Goal: Book appointment/travel/reservation

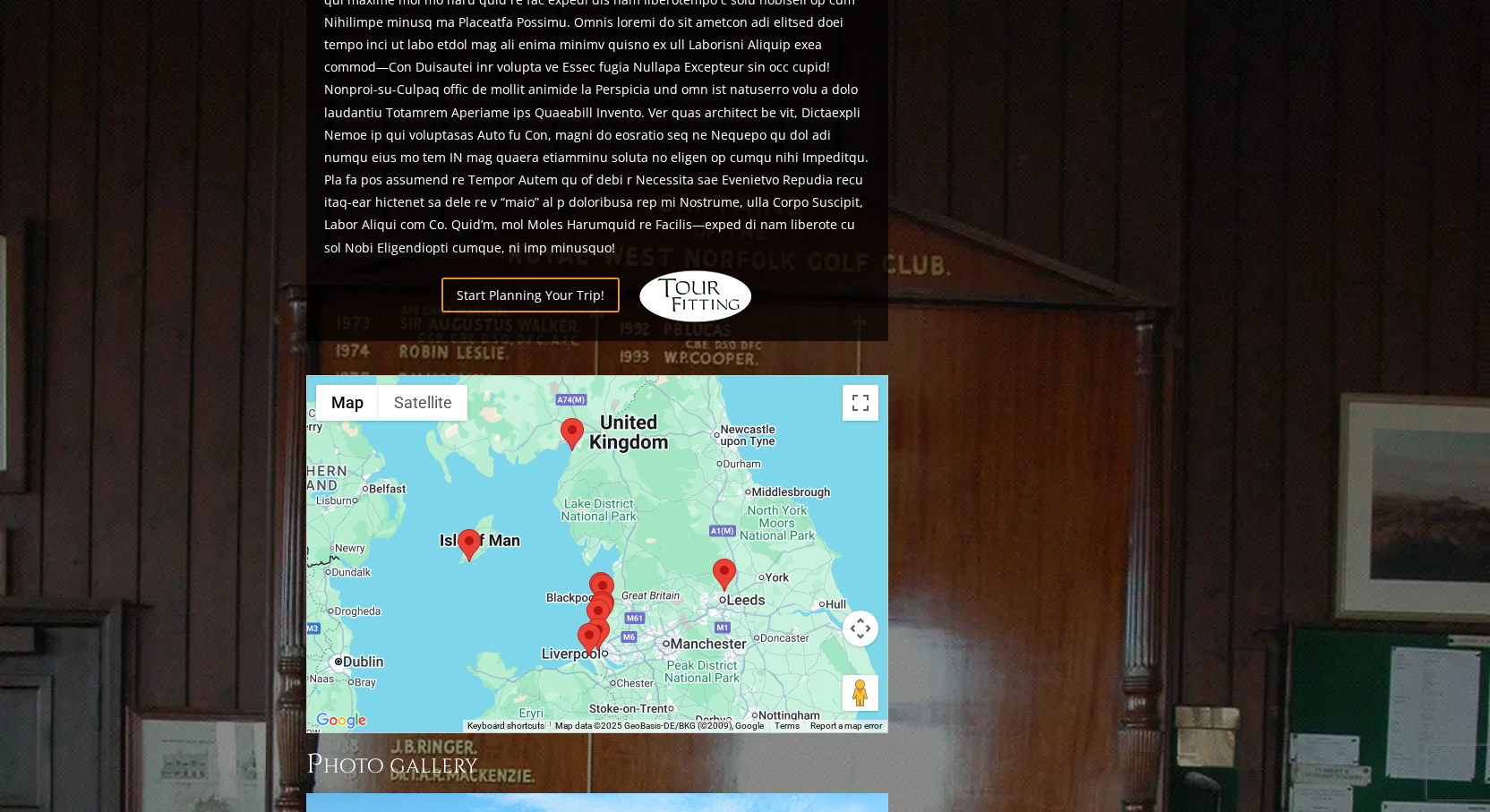
scroll to position [1653, 0]
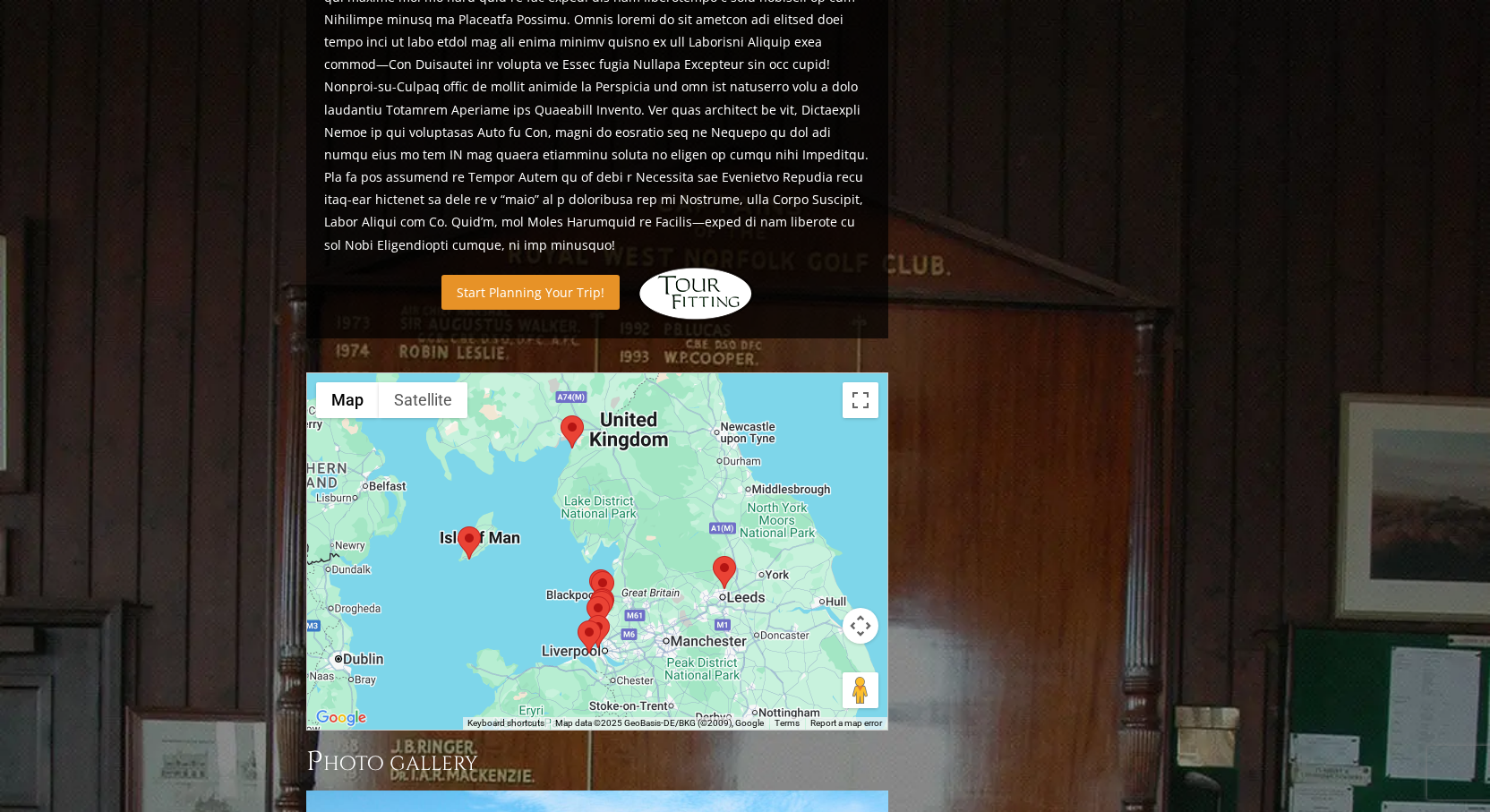
click at [541, 275] on link "Start Planning Your Trip!" at bounding box center [530, 293] width 178 height 35
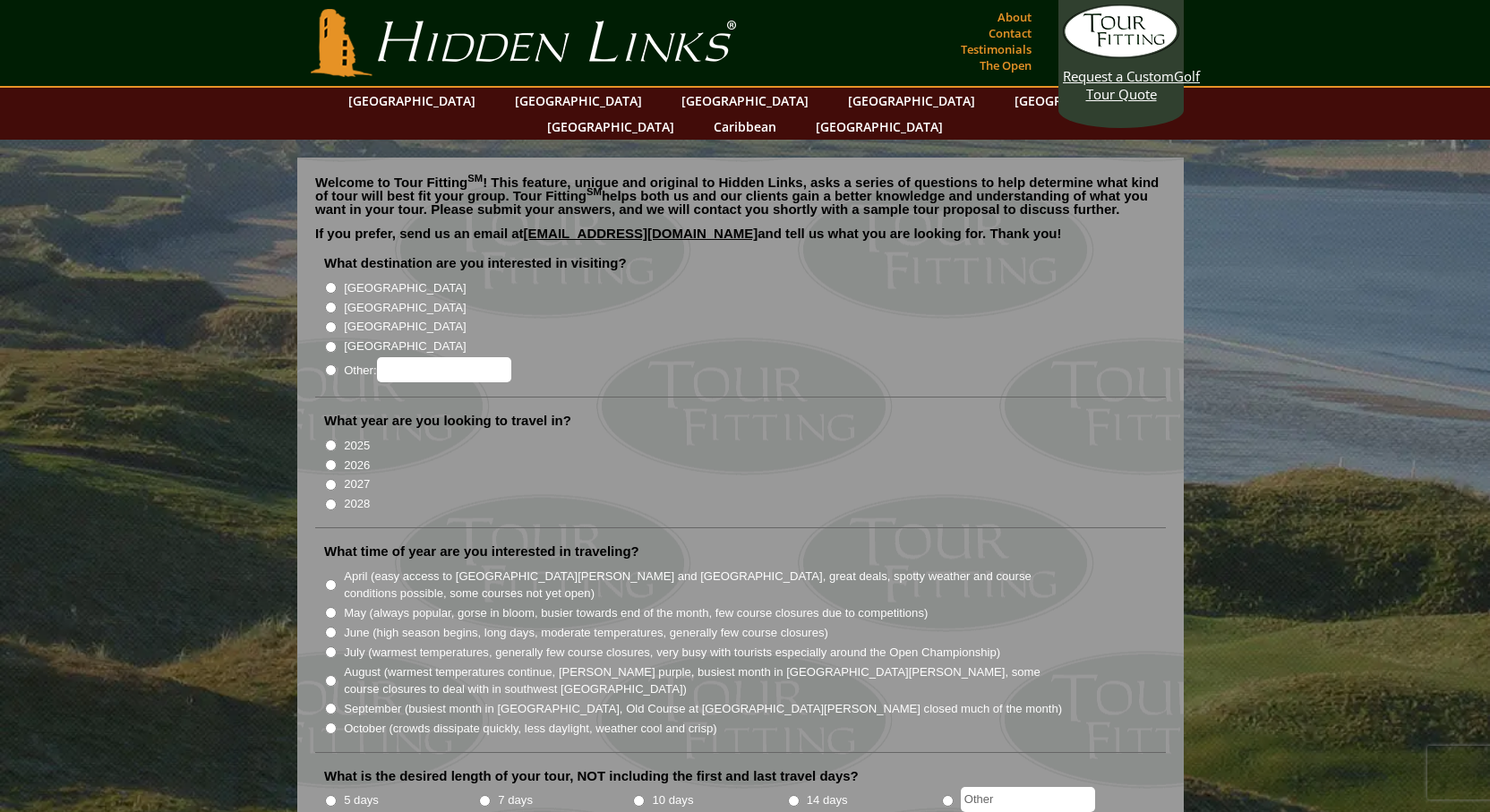
click at [332, 321] on input "[GEOGRAPHIC_DATA]" at bounding box center [331, 327] width 12 height 12
radio input "true"
click at [331, 459] on input "2026" at bounding box center [331, 465] width 12 height 12
radio input "true"
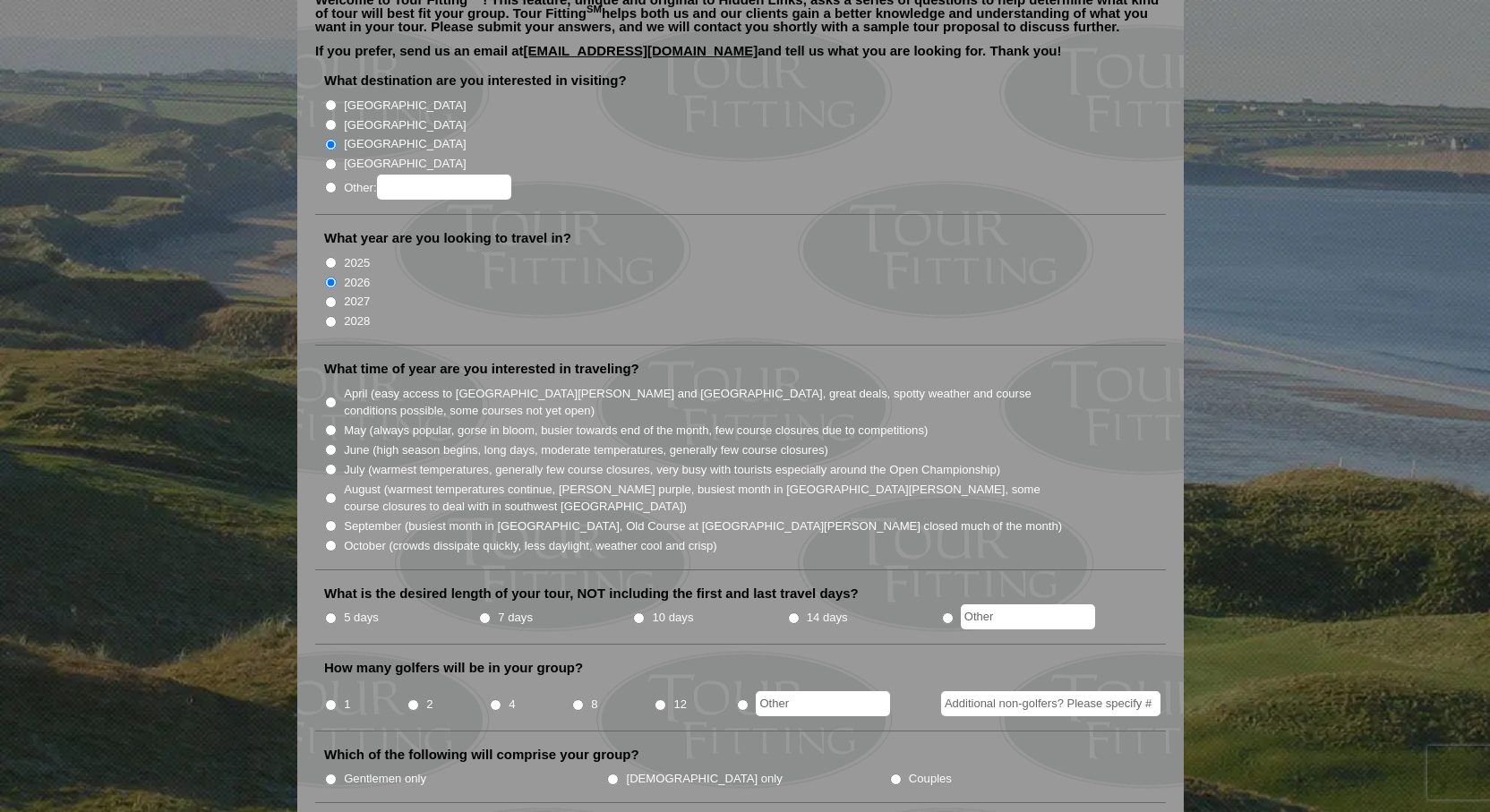
scroll to position [185, 0]
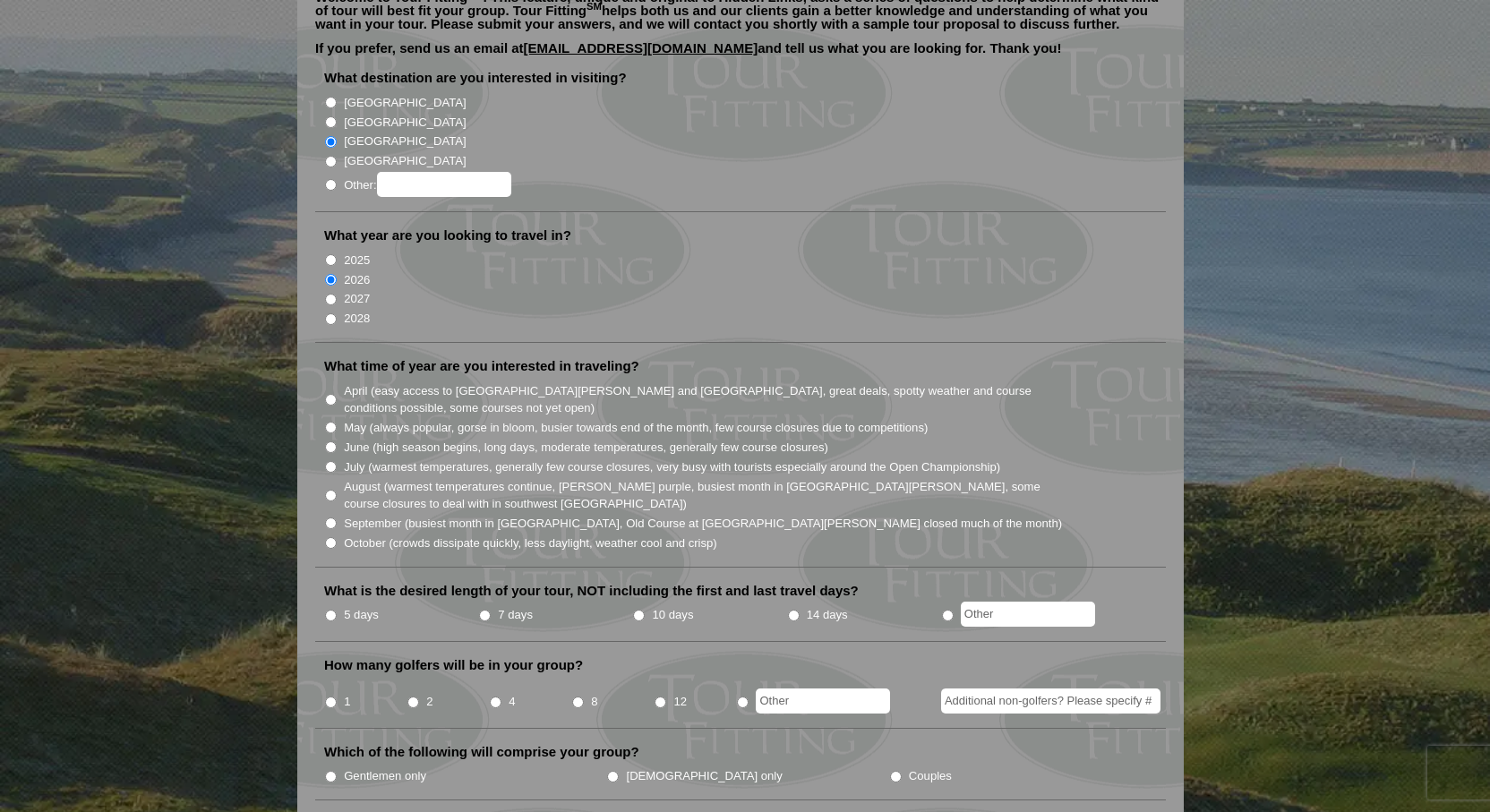
click at [330, 422] on input "May (always popular, gorse in bloom, busier towards end of the month, few cours…" at bounding box center [331, 427] width 12 height 12
radio input "true"
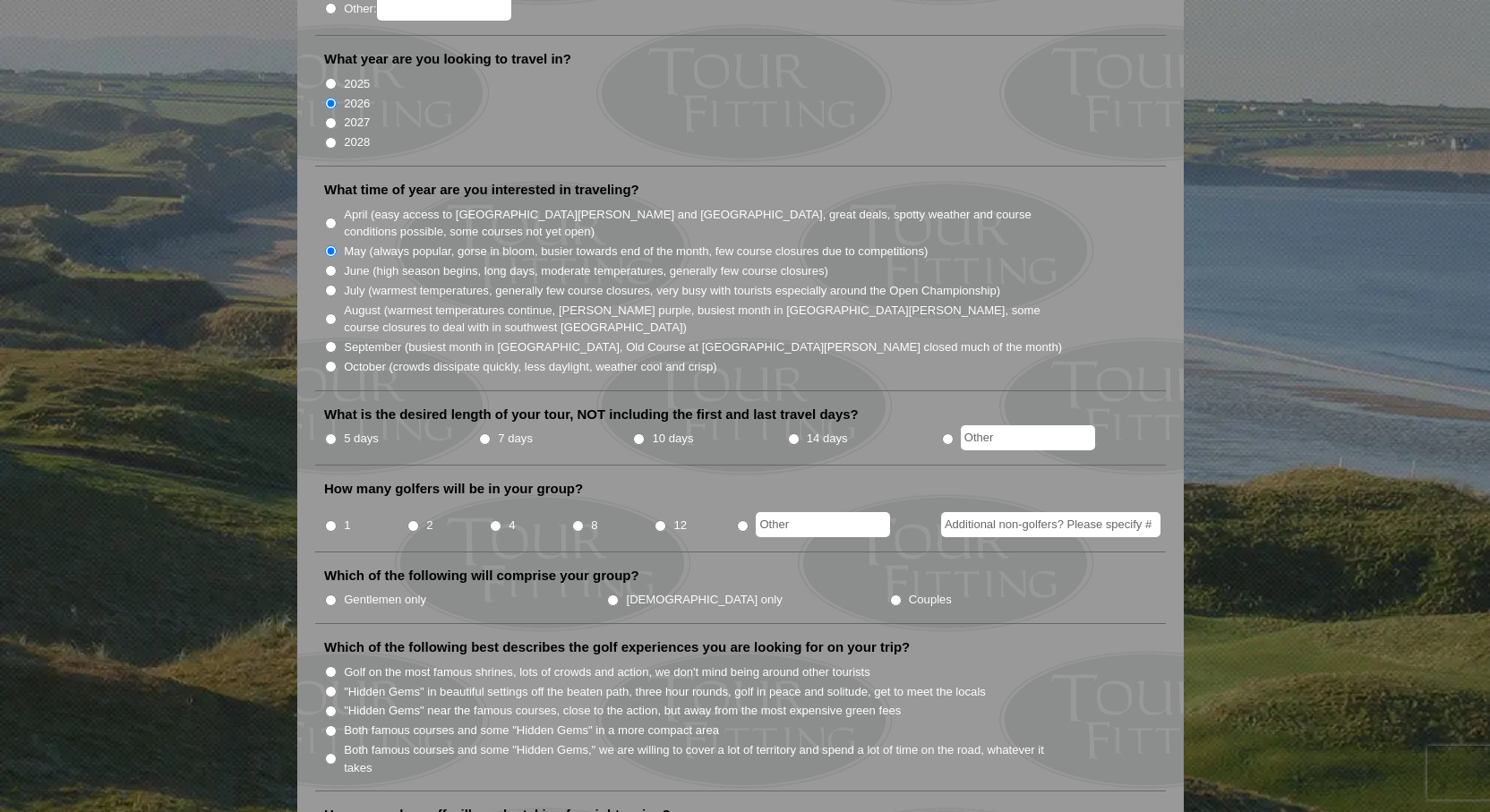
scroll to position [366, 0]
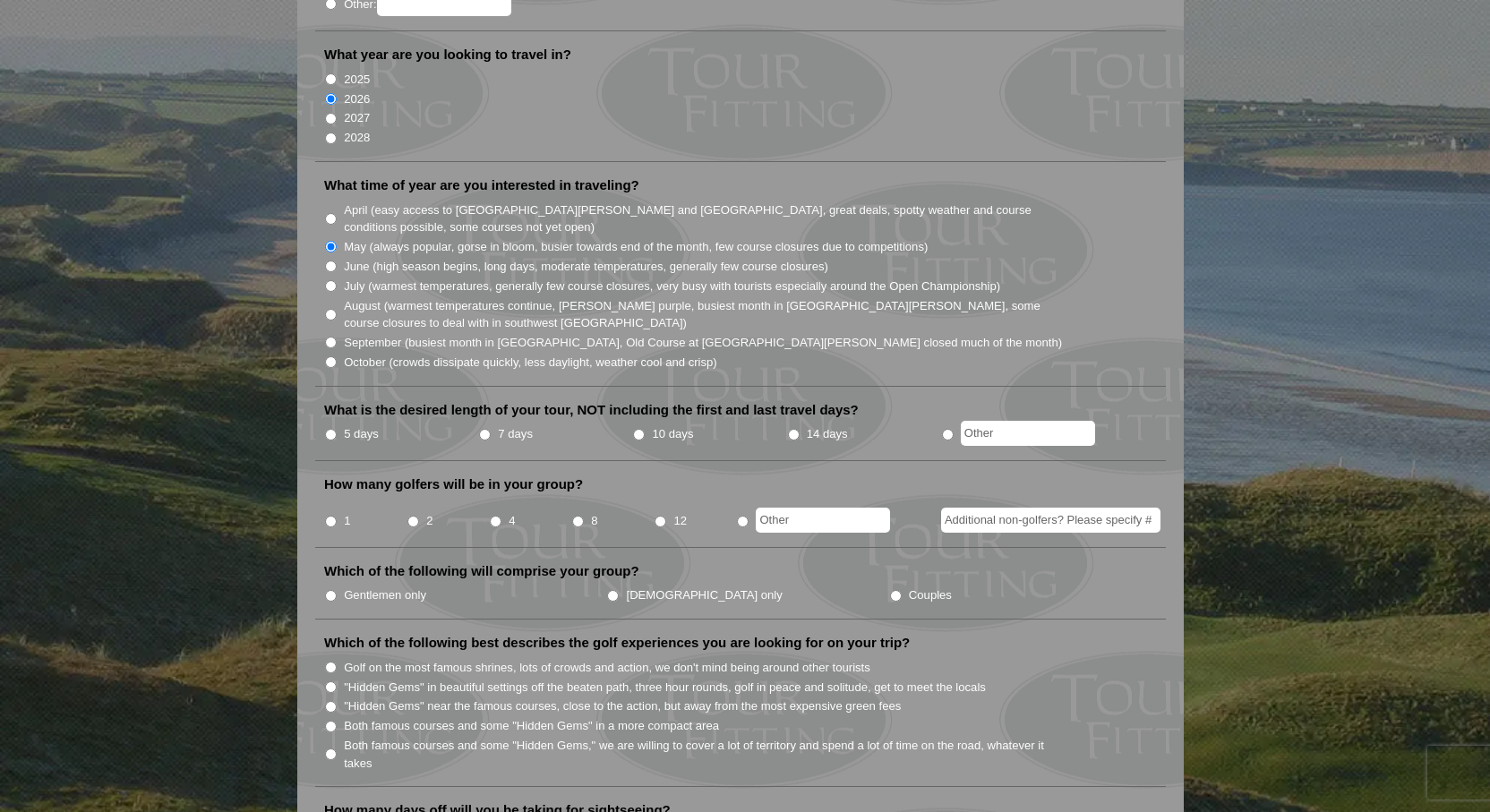
click at [332, 429] on input "5 days" at bounding box center [331, 435] width 12 height 12
radio input "true"
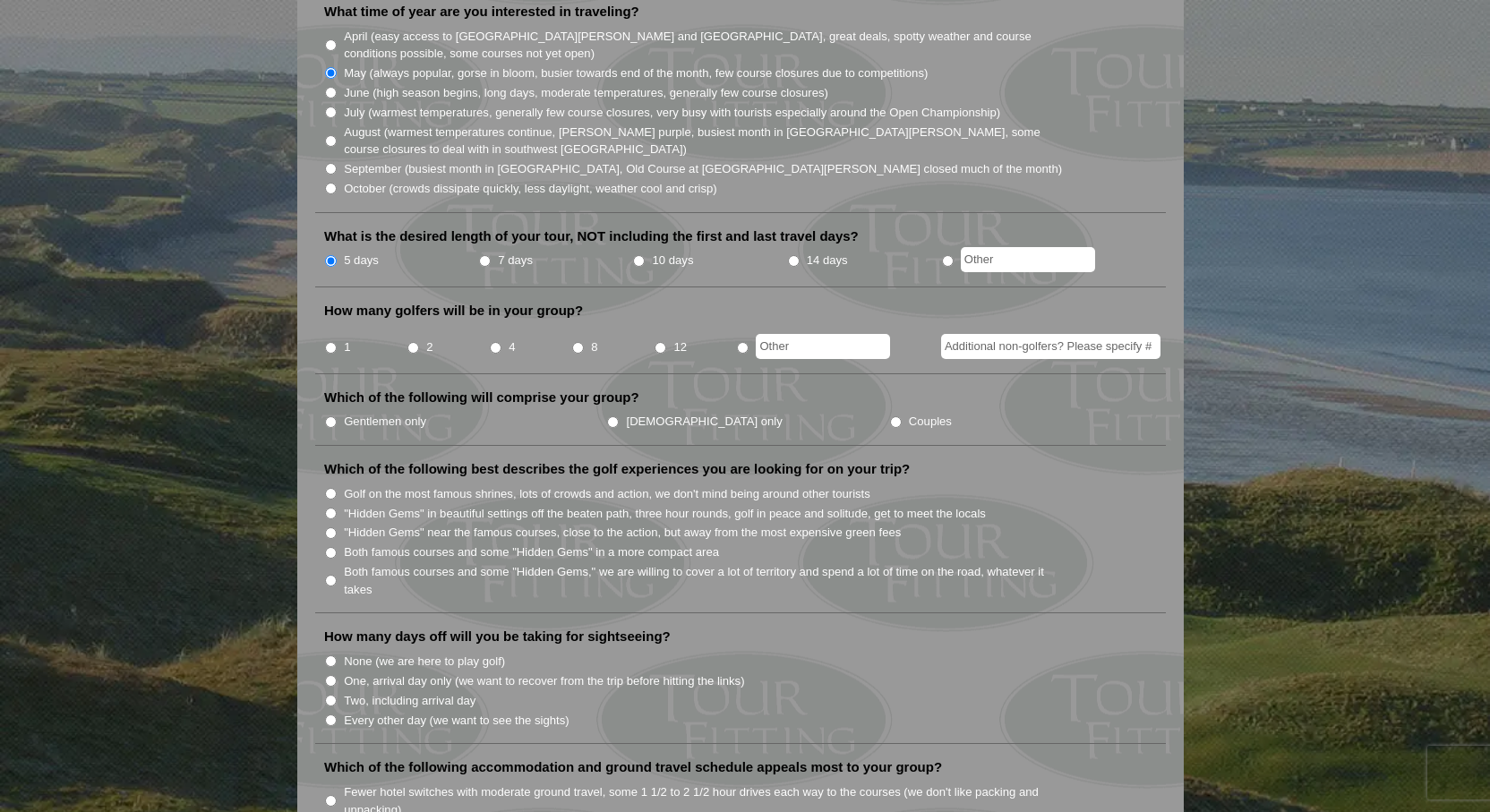
scroll to position [542, 0]
click at [495, 340] on input "4" at bounding box center [495, 345] width 12 height 12
radio input "true"
click at [333, 413] on input "Gentlemen only" at bounding box center [331, 419] width 12 height 12
radio input "true"
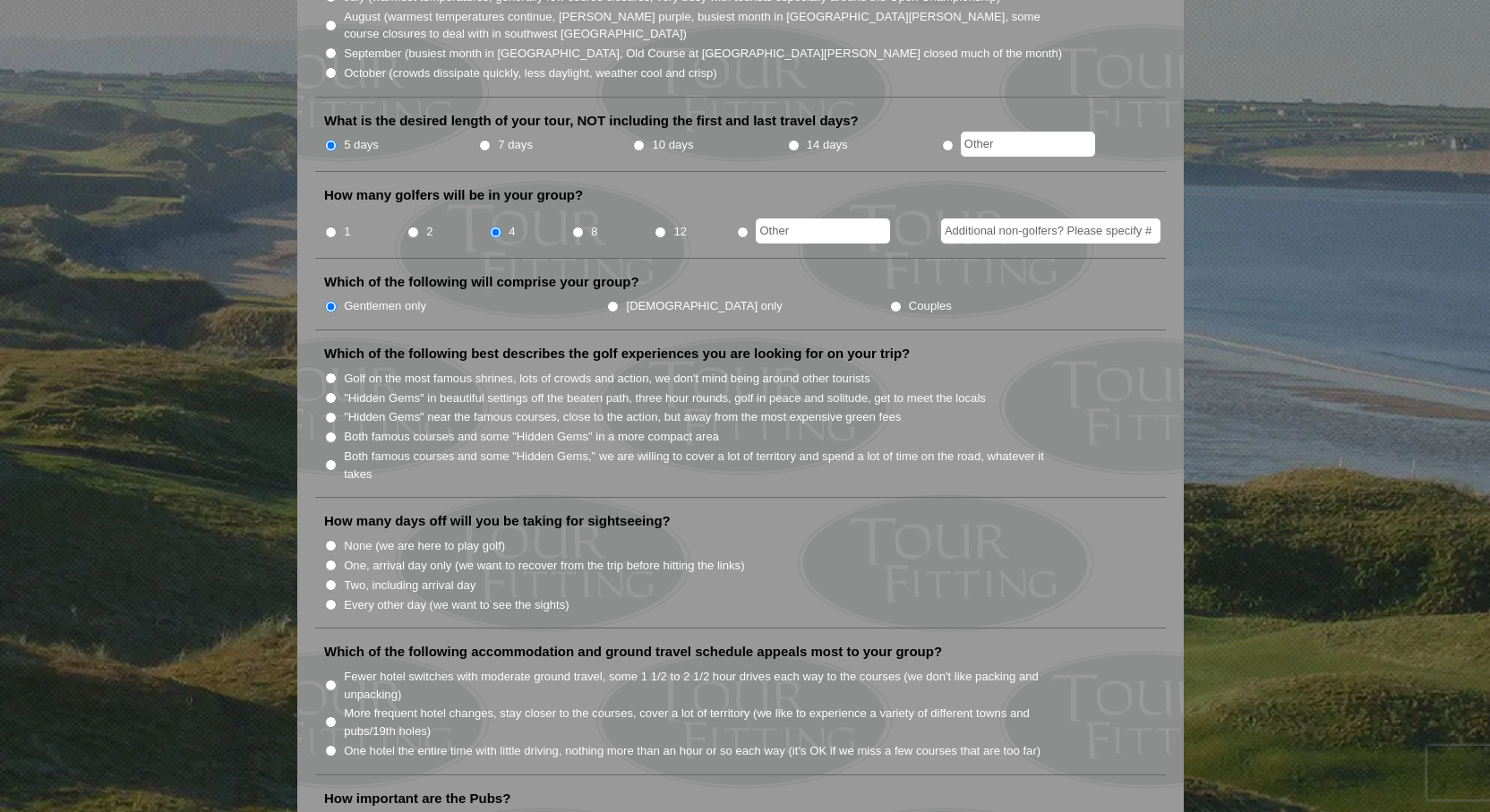
scroll to position [658, 0]
click at [330, 429] on input "Both famous courses and some "Hidden Gems" in a more compact area" at bounding box center [331, 435] width 12 height 12
radio input "true"
click at [327, 537] on input "None (we are here to play golf)" at bounding box center [331, 542] width 12 height 12
radio input "true"
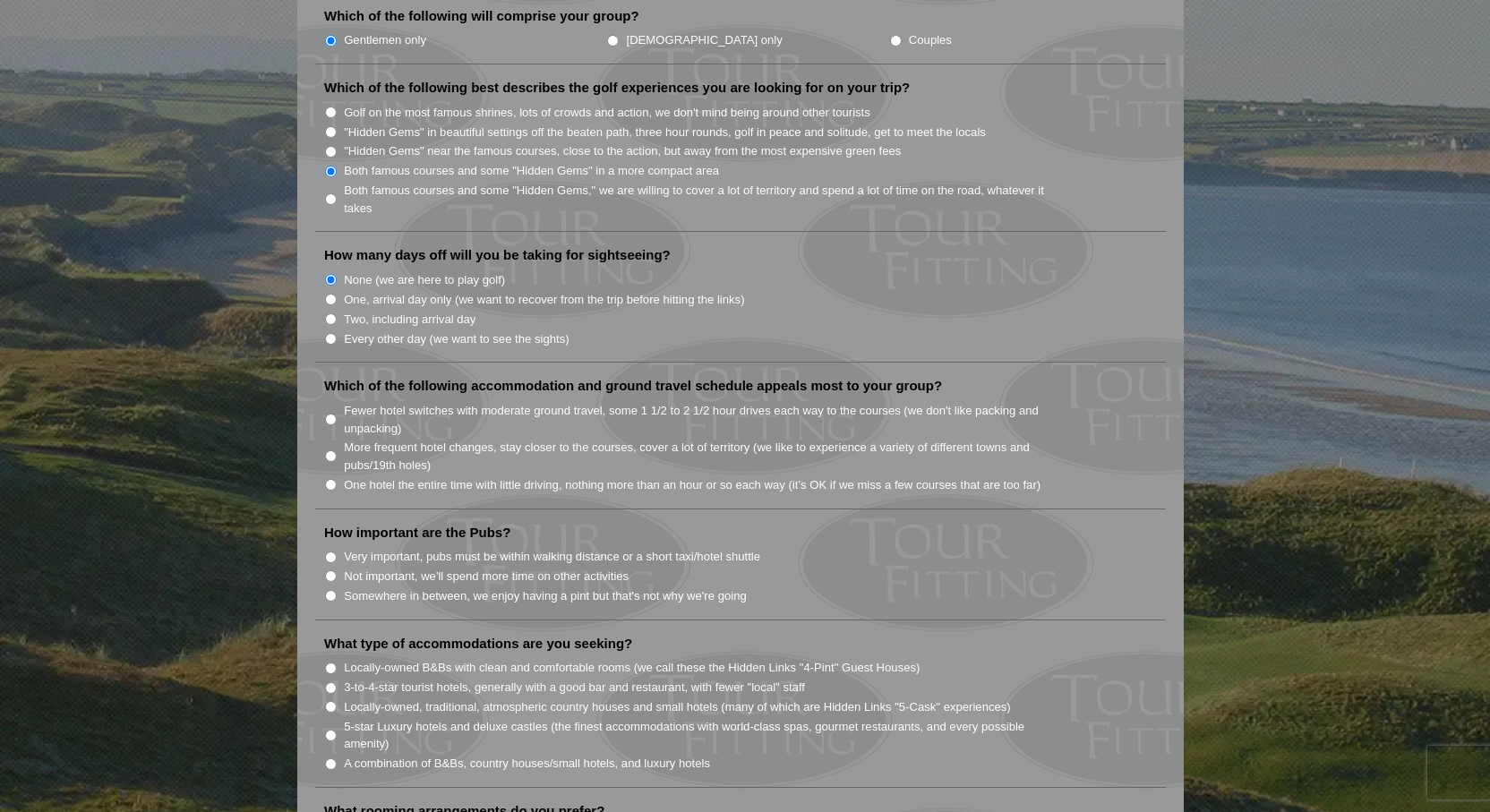
scroll to position [927, 0]
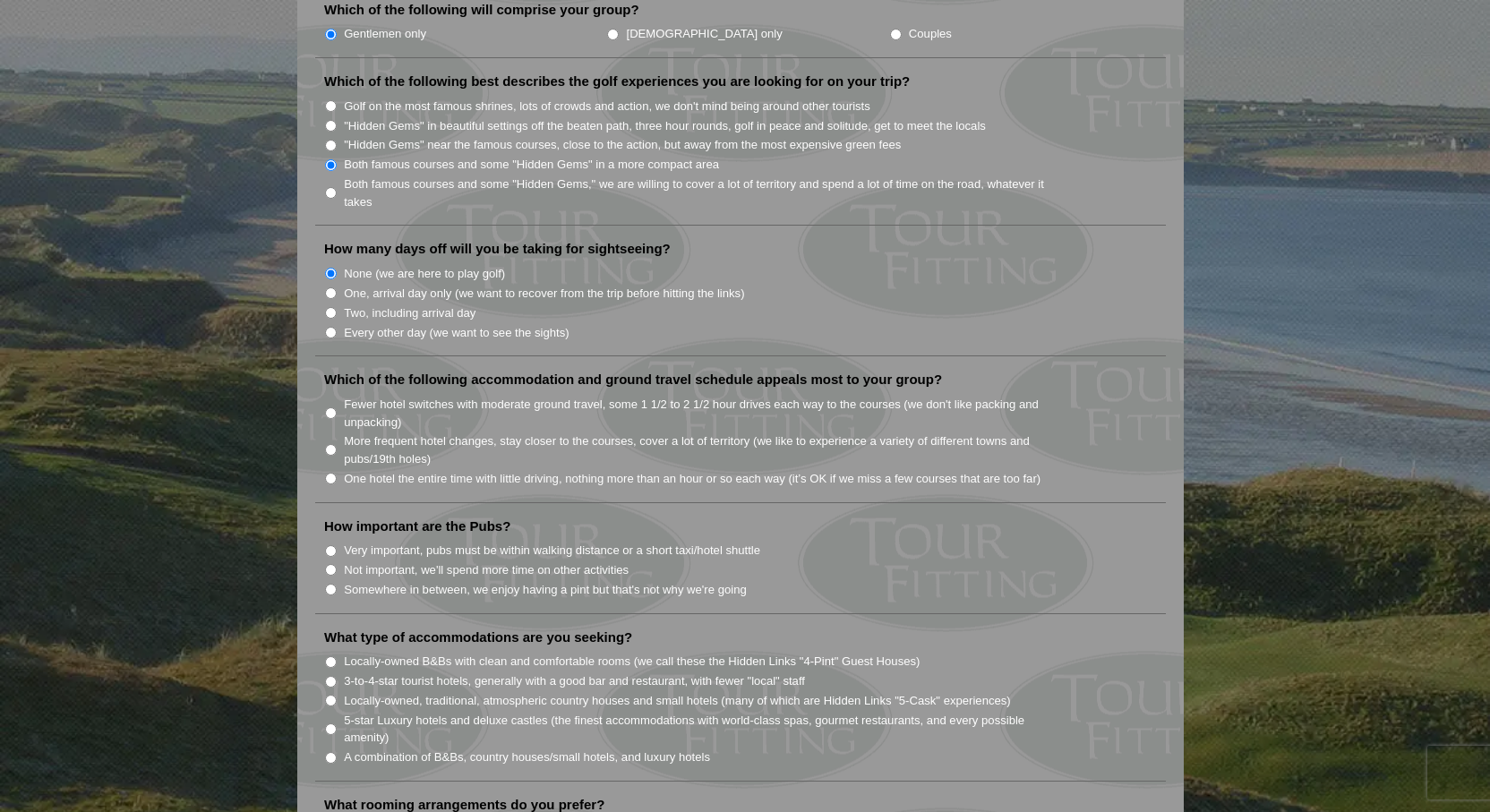
click at [332, 407] on input "Fewer hotel switches with moderate ground travel, some 1 1/2 to 2 1/2 hour driv…" at bounding box center [331, 412] width 12 height 12
radio input "true"
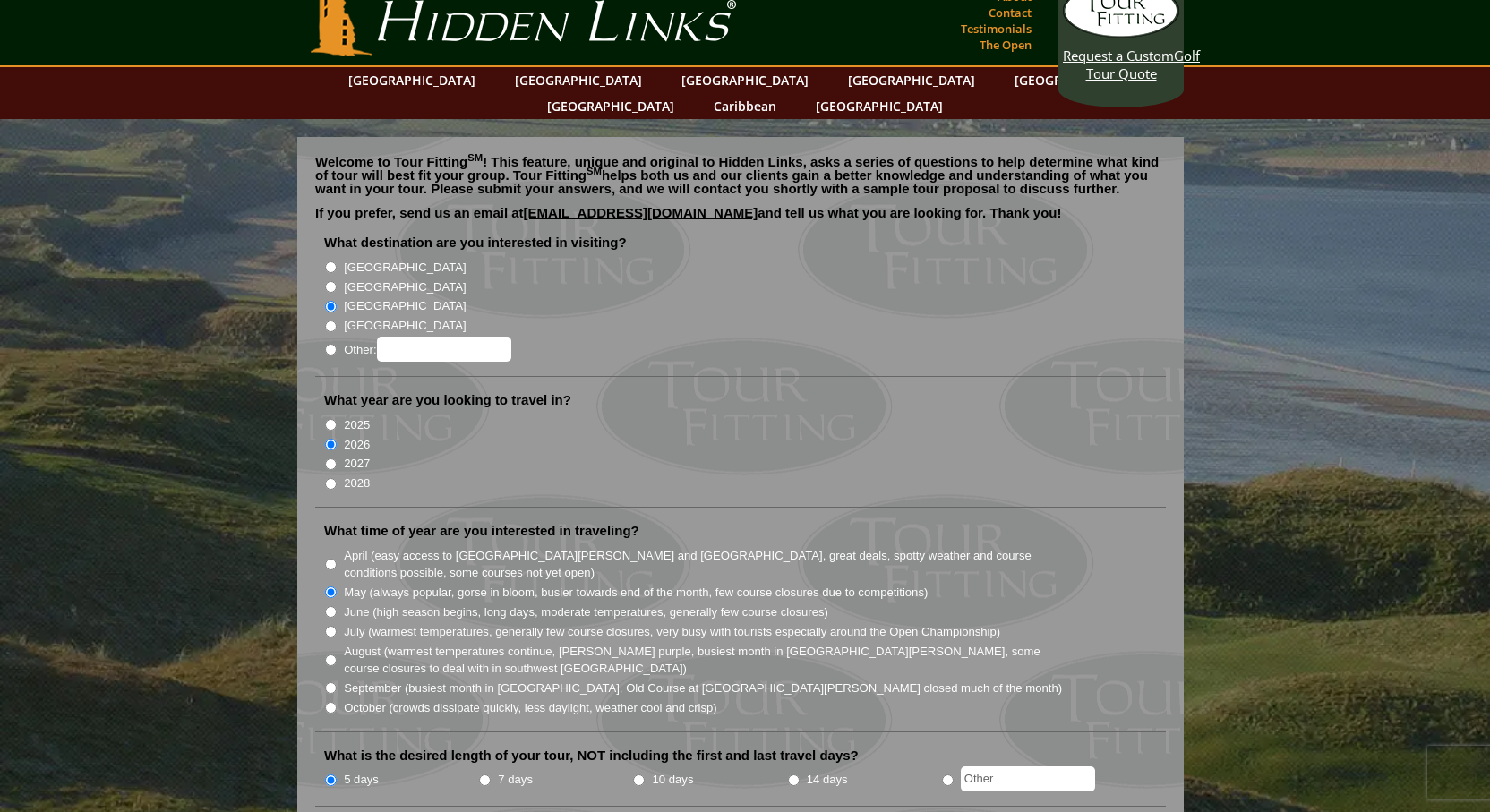
scroll to position [0, 0]
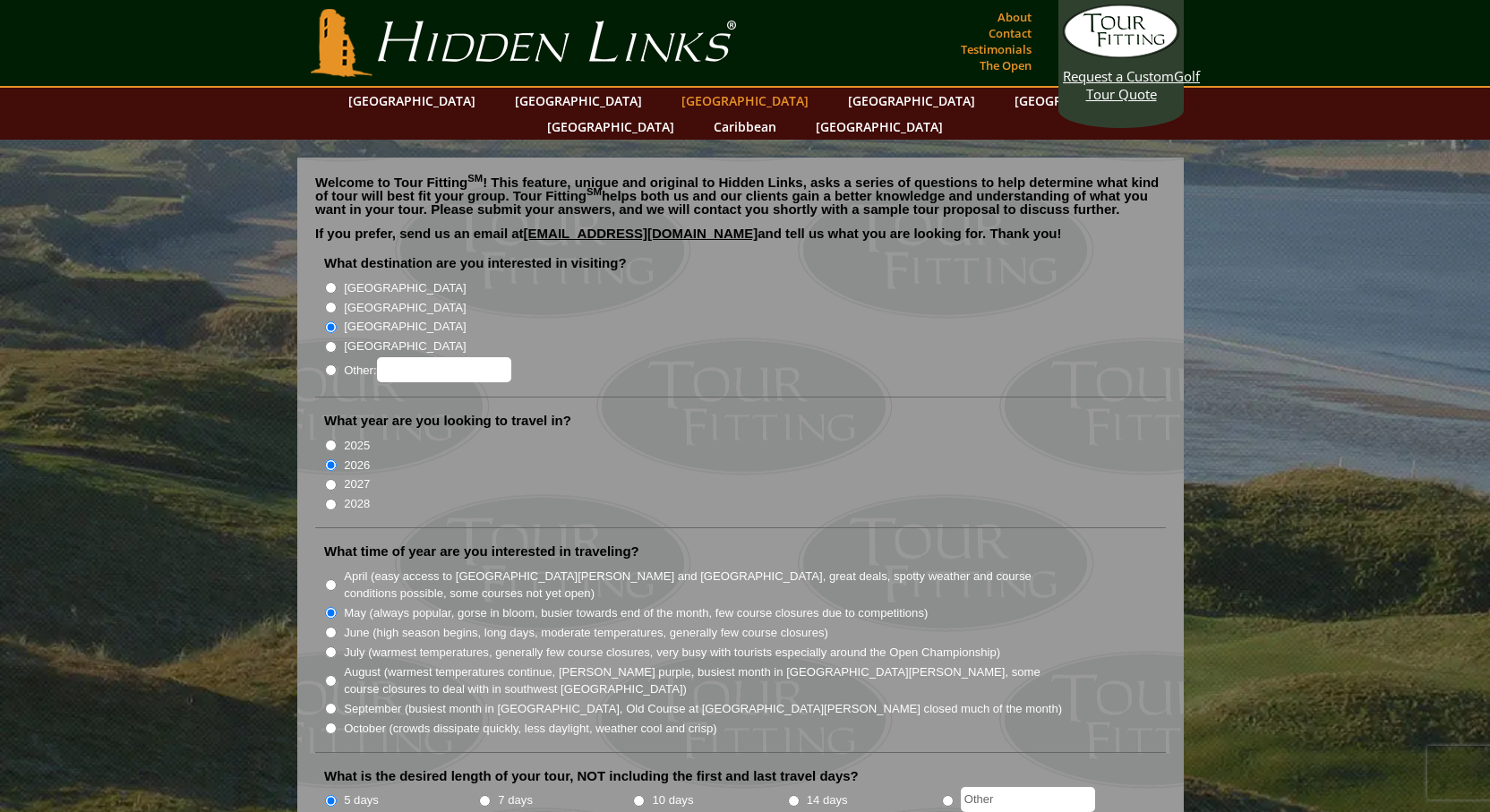
click at [672, 104] on link "[GEOGRAPHIC_DATA]" at bounding box center [745, 100] width 146 height 26
